Goal: Task Accomplishment & Management: Complete application form

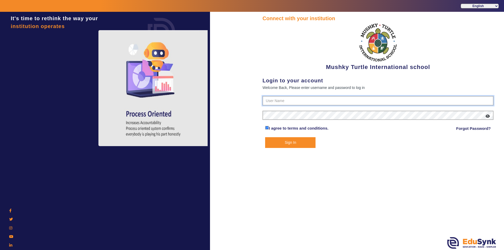
type input "9950605811"
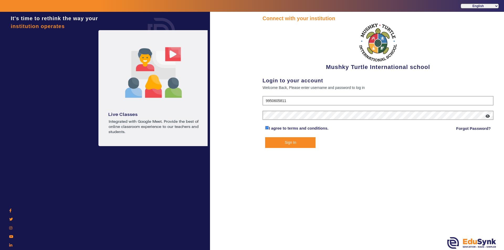
click at [288, 146] on button "Sign In" at bounding box center [290, 142] width 50 height 11
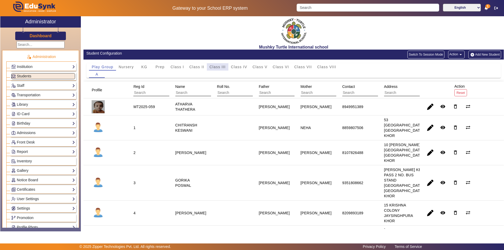
click at [218, 67] on span "Class III" at bounding box center [217, 67] width 16 height 4
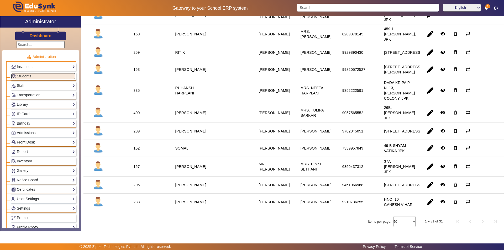
scroll to position [500, 0]
click at [430, 109] on span "button" at bounding box center [430, 112] width 13 height 13
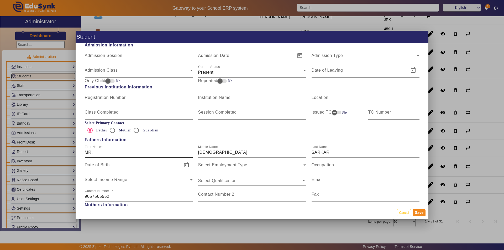
scroll to position [341, 0]
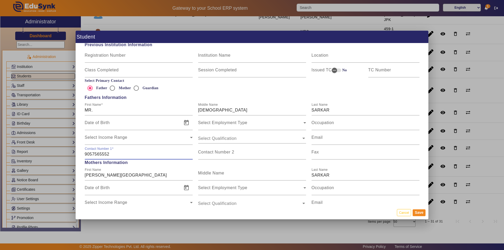
drag, startPoint x: 110, startPoint y: 153, endPoint x: 75, endPoint y: 152, distance: 35.4
click at [75, 152] on div "Student Personal Information First Name SATHI Middle Name Last Name SARKAR Date…" at bounding box center [252, 125] width 504 height 250
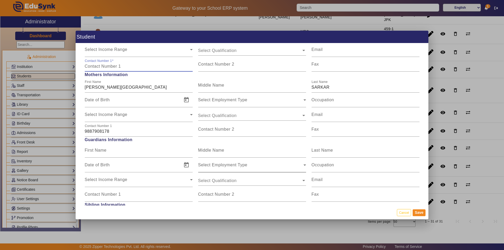
scroll to position [420, 0]
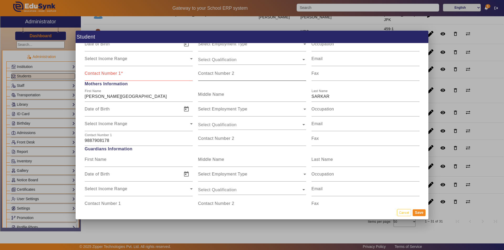
click at [215, 75] on mat-label "Contact Number 2" at bounding box center [216, 73] width 36 height 4
click at [215, 75] on input "Contact Number 2" at bounding box center [252, 75] width 108 height 6
paste input "9057565552"
type input "9057565552"
drag, startPoint x: 110, startPoint y: 140, endPoint x: 77, endPoint y: 139, distance: 32.5
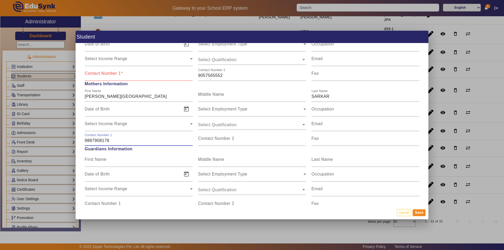
click at [79, 139] on div "Personal Information First Name SATHI Middle Name Last Name SARKAR Date of Birt…" at bounding box center [252, 124] width 353 height 162
click at [114, 77] on input "Contact Number 1" at bounding box center [139, 75] width 108 height 6
paste input "9887908178"
type input "9887908178"
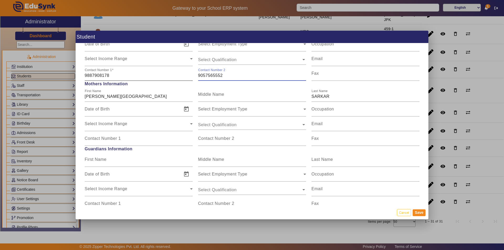
drag, startPoint x: 222, startPoint y: 76, endPoint x: 190, endPoint y: 72, distance: 32.3
click at [190, 72] on div "Contact Number [PHONE_NUMBER] Contact Number [PHONE_NUMBER] Fax" at bounding box center [252, 73] width 340 height 15
click at [122, 143] on input "Contact Number 1" at bounding box center [139, 140] width 108 height 6
paste input "9057565552"
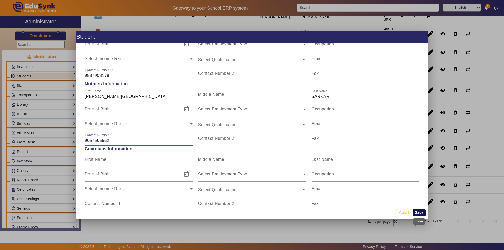
type input "9057565552"
click at [417, 209] on button "Save" at bounding box center [418, 212] width 13 height 7
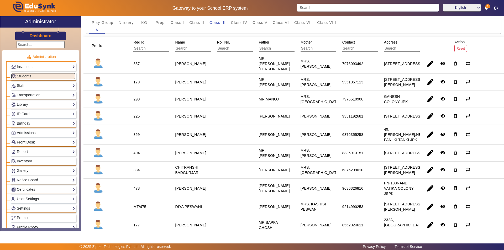
scroll to position [0, 0]
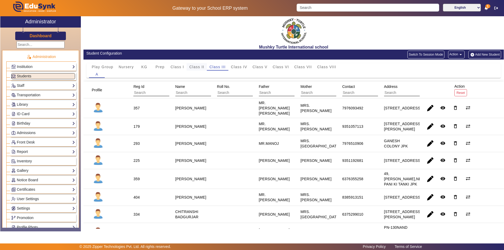
click at [193, 65] on span "Class II" at bounding box center [196, 67] width 15 height 4
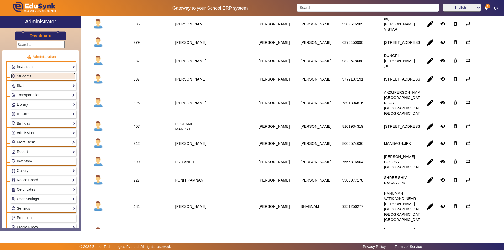
scroll to position [420, 0]
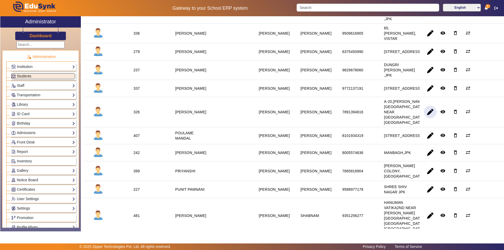
click at [429, 118] on span "button" at bounding box center [430, 112] width 13 height 13
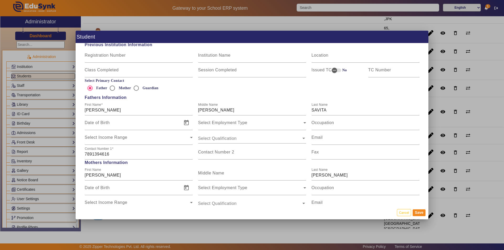
scroll to position [367, 0]
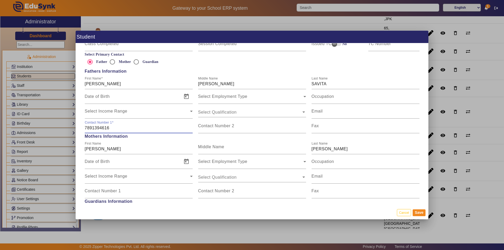
drag, startPoint x: 110, startPoint y: 127, endPoint x: 71, endPoint y: 129, distance: 38.6
click at [71, 129] on div "Student Personal Information First Name [PERSON_NAME] Middle Name Last Name SAV…" at bounding box center [252, 125] width 504 height 250
click at [218, 128] on label "Contact Number 2" at bounding box center [216, 126] width 36 height 5
click at [218, 128] on input "Contact Number 2" at bounding box center [252, 128] width 108 height 6
paste input "7891394616"
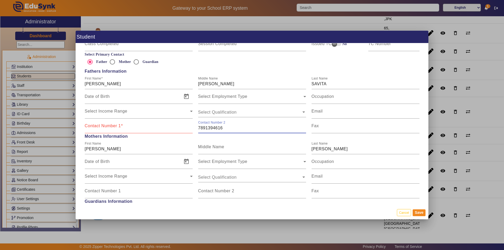
type input "7891394616"
click at [104, 128] on label "Contact Number 1" at bounding box center [104, 126] width 38 height 5
click at [104, 128] on input "Contact Number 1" at bounding box center [139, 128] width 108 height 6
type input "7"
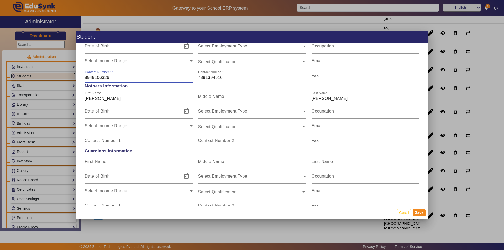
scroll to position [420, 0]
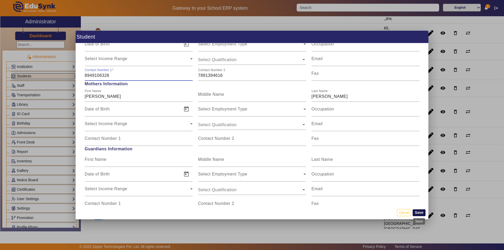
type input "8949106326"
click at [418, 213] on button "Save" at bounding box center [418, 212] width 13 height 7
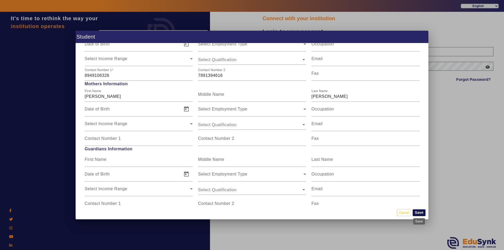
click at [420, 211] on button "Save" at bounding box center [418, 212] width 13 height 7
click at [418, 211] on button "Save" at bounding box center [418, 212] width 13 height 7
click at [443, 82] on div at bounding box center [252, 125] width 504 height 250
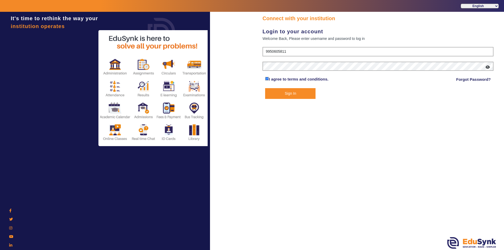
click at [287, 94] on button "Sign In" at bounding box center [290, 93] width 50 height 11
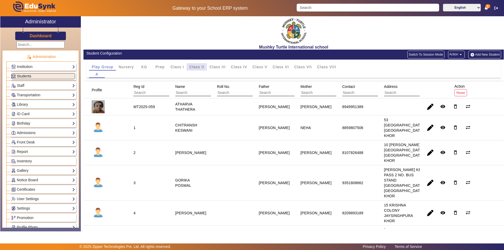
click at [200, 66] on span "Class II" at bounding box center [196, 67] width 15 height 4
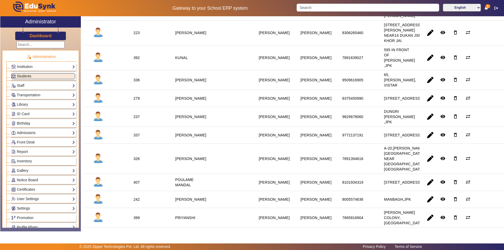
scroll to position [393, 0]
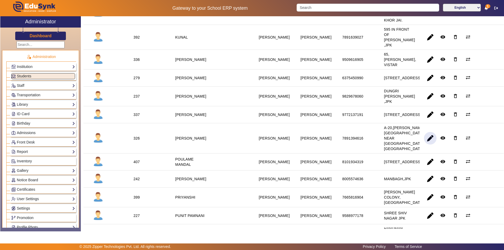
click at [427, 145] on span "button" at bounding box center [430, 138] width 13 height 13
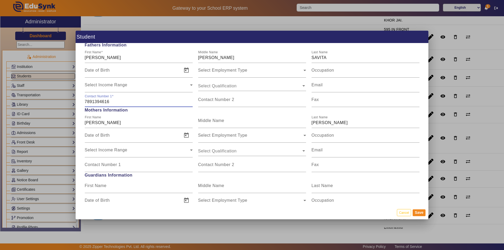
drag, startPoint x: 111, startPoint y: 101, endPoint x: 73, endPoint y: 103, distance: 38.4
click at [73, 103] on div "Student Personal Information First Name [PERSON_NAME] Middle Name Last Name SAV…" at bounding box center [252, 125] width 504 height 250
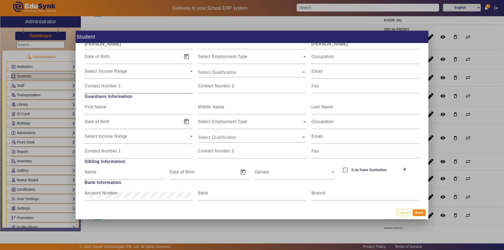
click at [116, 89] on input "Contact Number 1" at bounding box center [139, 88] width 108 height 6
paste input "7891394616"
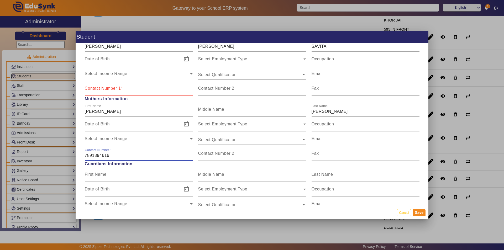
scroll to position [393, 0]
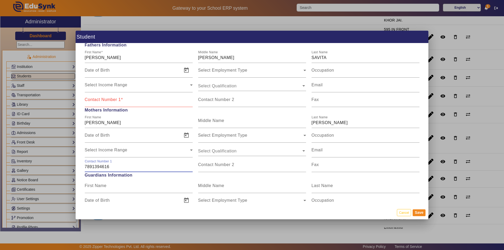
type input "7891394616"
click at [104, 101] on mat-label "Contact Number 1" at bounding box center [103, 99] width 36 height 4
click at [104, 101] on input "Contact Number 1" at bounding box center [139, 102] width 108 height 6
type input "8949106326"
click at [417, 212] on button "Save" at bounding box center [418, 212] width 13 height 7
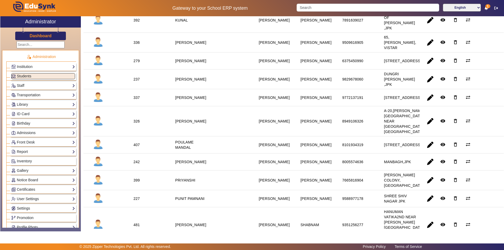
scroll to position [420, 0]
